Goal: Find specific page/section: Find specific page/section

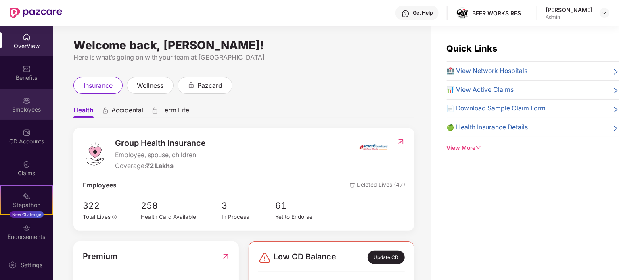
click at [24, 111] on div "Employees" at bounding box center [26, 110] width 53 height 8
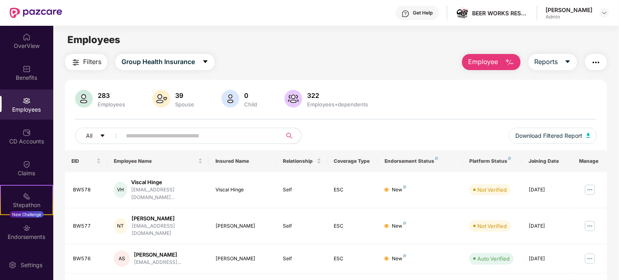
click at [168, 138] on input "text" at bounding box center [198, 136] width 145 height 12
type input "*"
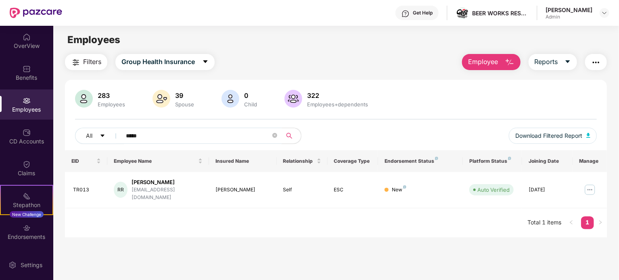
type input "*****"
